Goal: Use online tool/utility: Utilize a website feature to perform a specific function

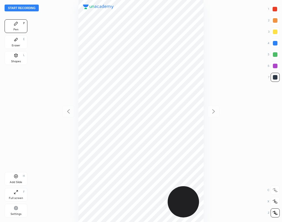
scroll to position [222, 191]
click at [13, 210] on div "Settings" at bounding box center [16, 211] width 23 height 14
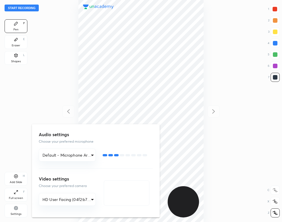
click at [18, 99] on div at bounding box center [141, 111] width 282 height 222
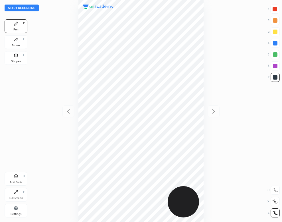
click at [30, 7] on button "Start recording" at bounding box center [22, 8] width 34 height 7
click at [20, 42] on div "Eraser E" at bounding box center [16, 42] width 23 height 14
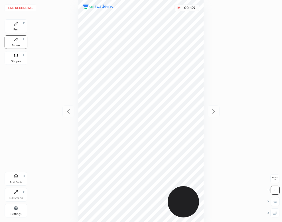
click at [17, 27] on div "Pen P" at bounding box center [16, 26] width 23 height 14
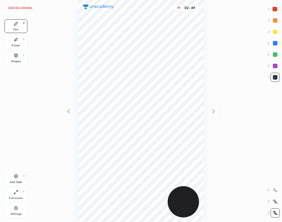
click at [23, 179] on div "Add Slide H" at bounding box center [16, 179] width 23 height 14
click at [19, 64] on div "Shapes L" at bounding box center [16, 58] width 23 height 14
click at [21, 31] on div "Pen P" at bounding box center [16, 26] width 23 height 14
click at [27, 7] on button "End recording" at bounding box center [21, 8] width 32 height 7
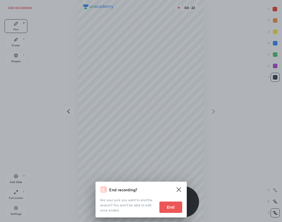
click at [175, 212] on button "End" at bounding box center [170, 207] width 23 height 11
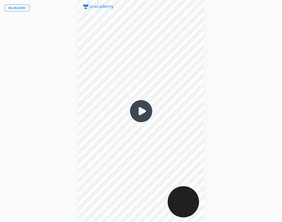
click at [140, 115] on img at bounding box center [140, 111] width 27 height 27
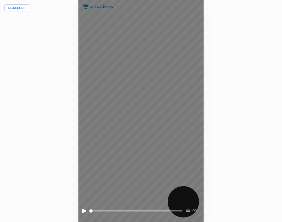
click at [82, 210] on div at bounding box center [84, 211] width 5 height 5
